Goal: Information Seeking & Learning: Learn about a topic

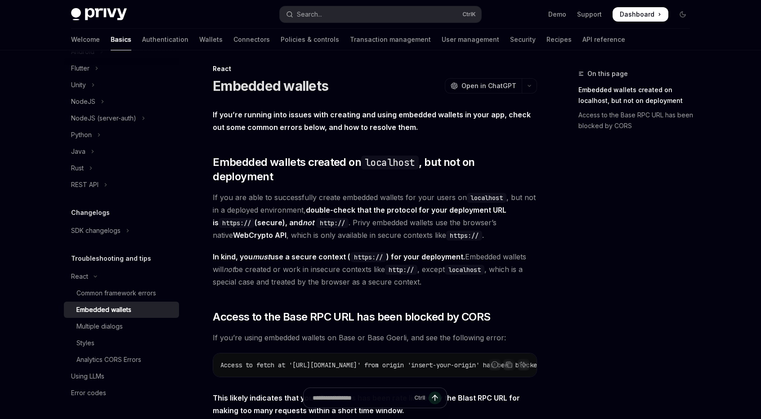
scroll to position [4, 0]
click at [141, 357] on div "Analytics CORS Errors" at bounding box center [108, 359] width 65 height 11
type textarea "*"
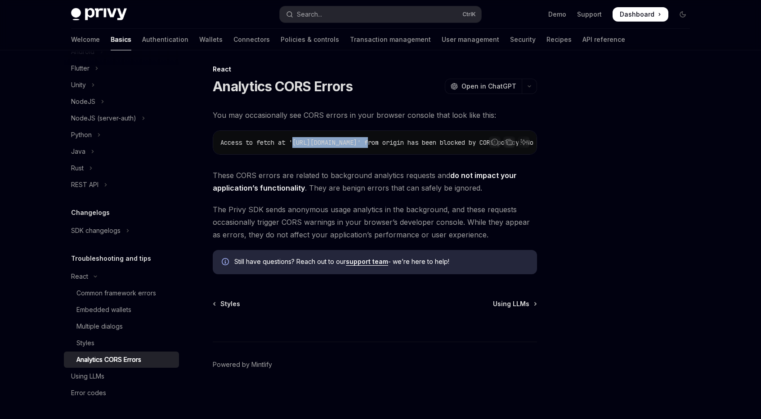
drag, startPoint x: 374, startPoint y: 142, endPoint x: 296, endPoint y: 140, distance: 78.3
click at [296, 140] on span "Access to fetch at '[URL][DOMAIN_NAME]' from origin has been blocked by CORS po…" at bounding box center [511, 143] width 583 height 8
copy span "[URL][DOMAIN_NAME]"
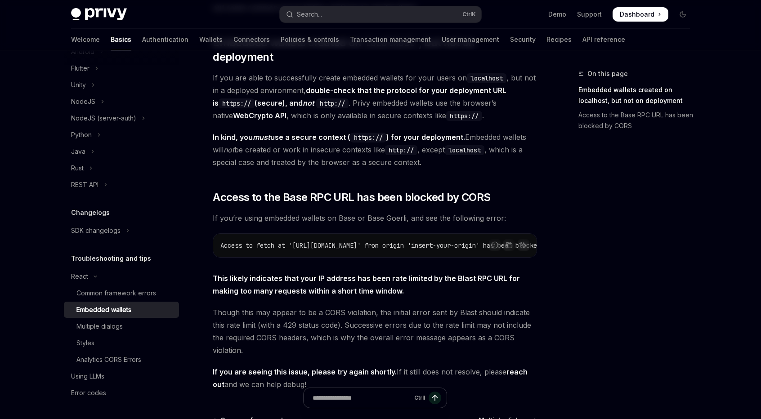
scroll to position [125, 0]
click at [120, 296] on div "Common framework errors" at bounding box center [116, 293] width 80 height 11
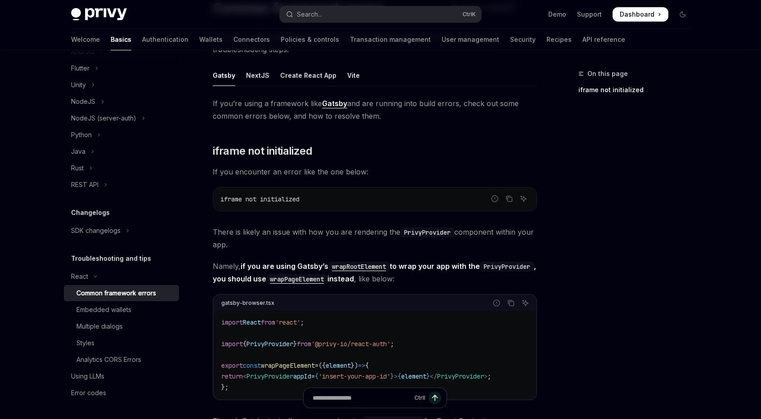
scroll to position [83, 0]
click at [131, 329] on div "Multiple dialogs" at bounding box center [124, 326] width 97 height 11
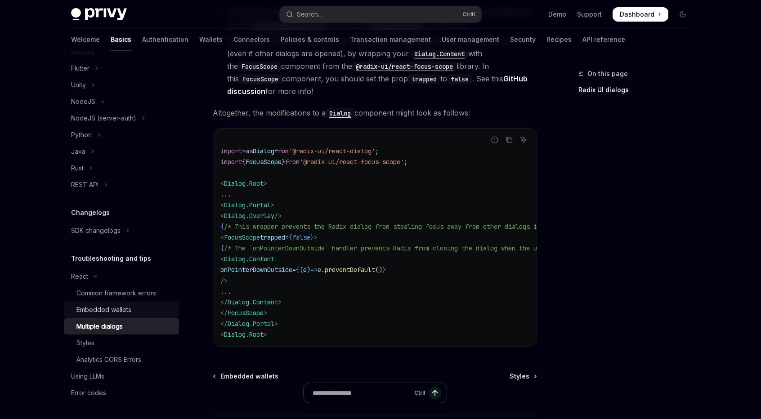
scroll to position [346, 0]
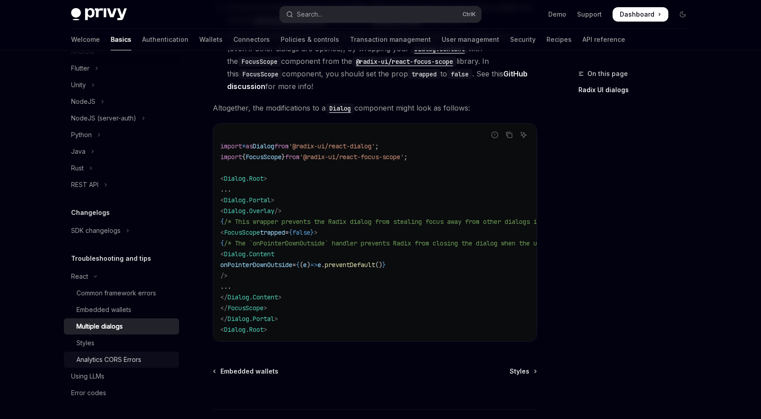
click at [130, 356] on div "Analytics CORS Errors" at bounding box center [108, 359] width 65 height 11
type textarea "*"
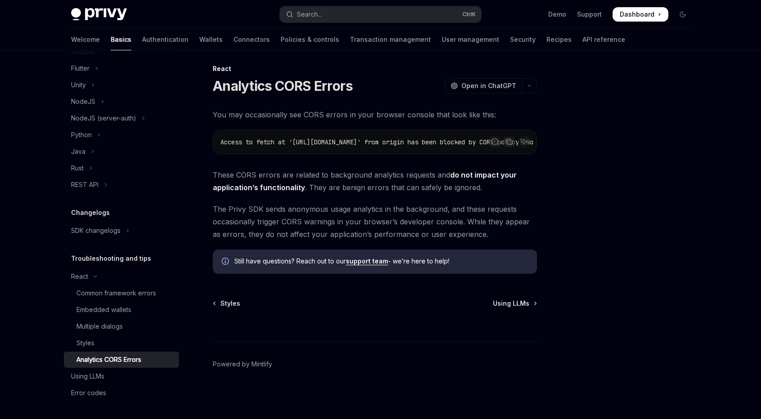
click at [670, 200] on div at bounding box center [629, 243] width 137 height 351
